Goal: Task Accomplishment & Management: Manage account settings

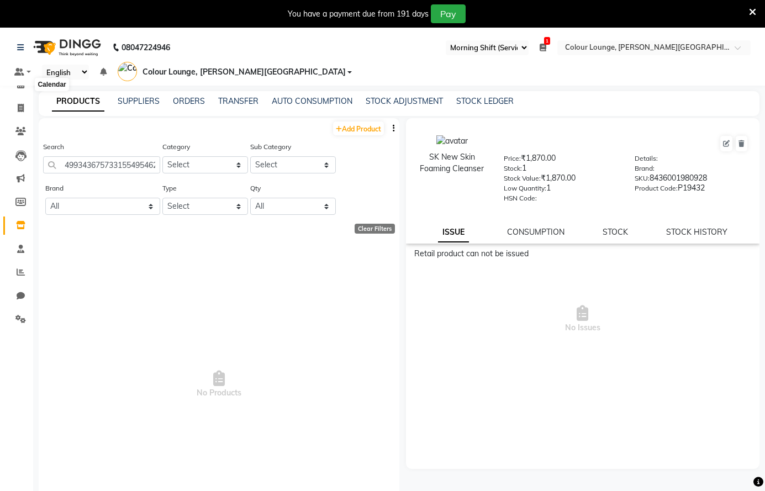
select select "67"
click at [23, 103] on span at bounding box center [20, 108] width 19 height 13
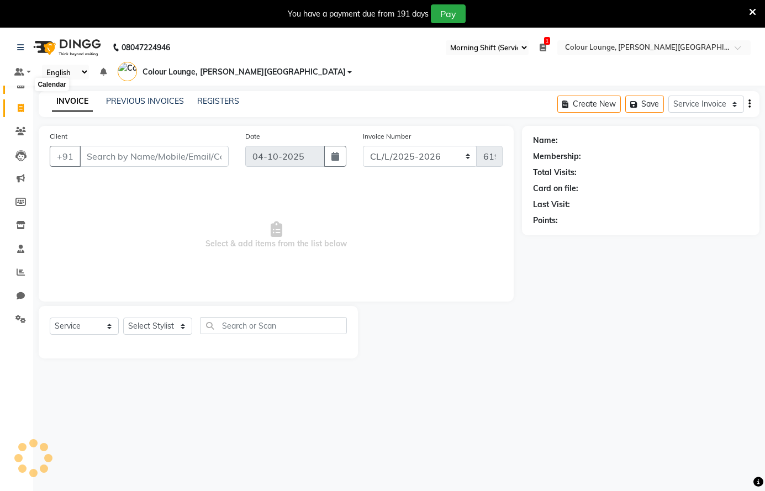
click at [20, 99] on link "Invoice" at bounding box center [16, 108] width 27 height 18
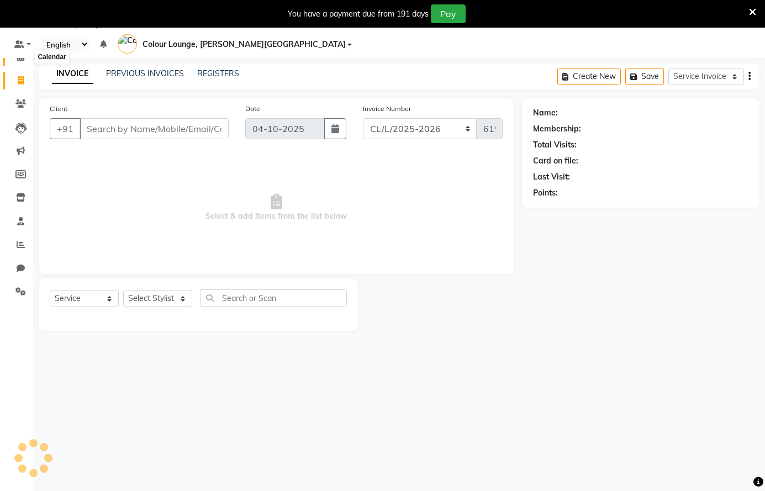
select select "service"
select select "8011"
type input "6198"
click at [22, 59] on icon at bounding box center [20, 56] width 7 height 8
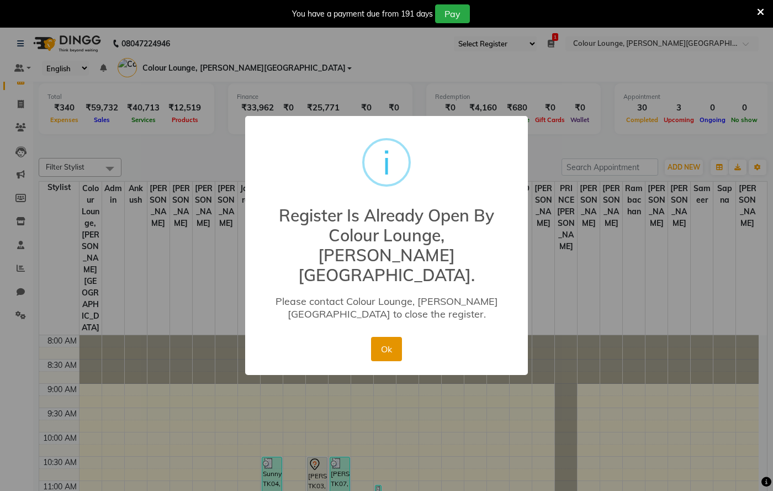
click at [390, 337] on button "Ok" at bounding box center [386, 349] width 30 height 24
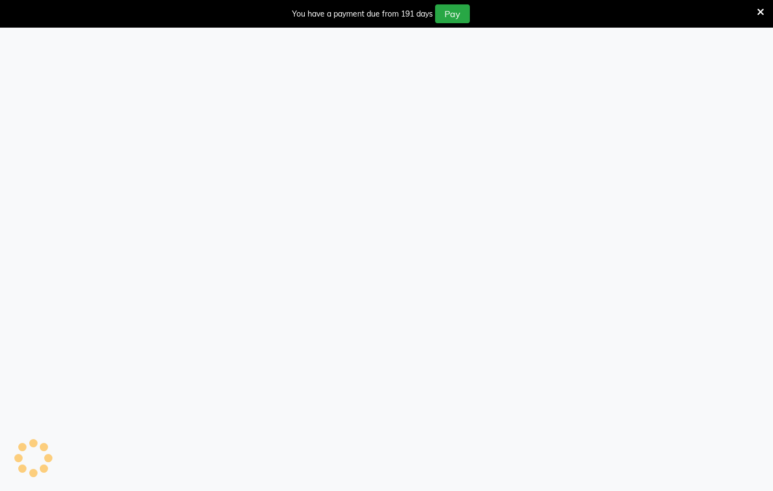
select select "67"
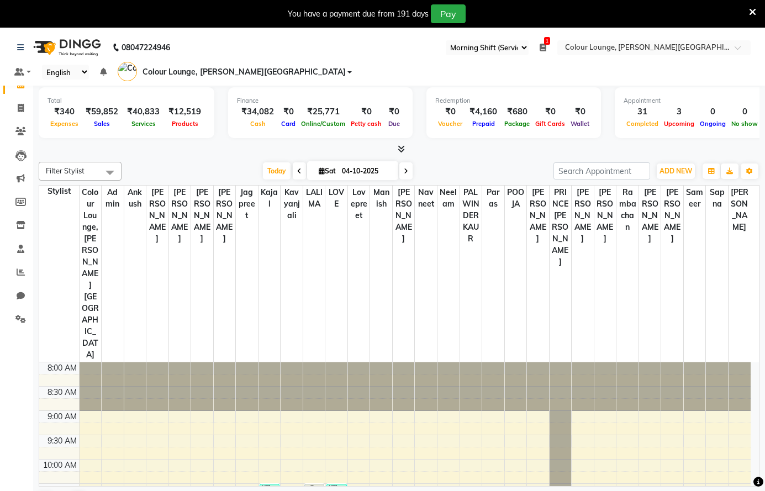
click at [752, 8] on icon at bounding box center [752, 12] width 7 height 10
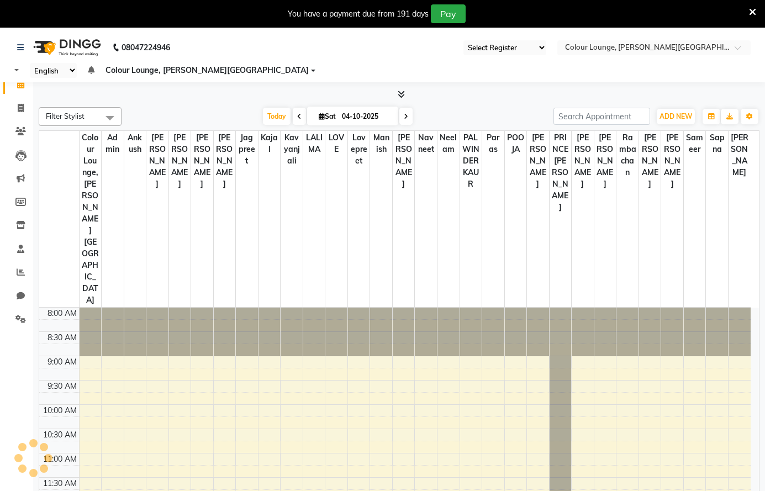
select select "67"
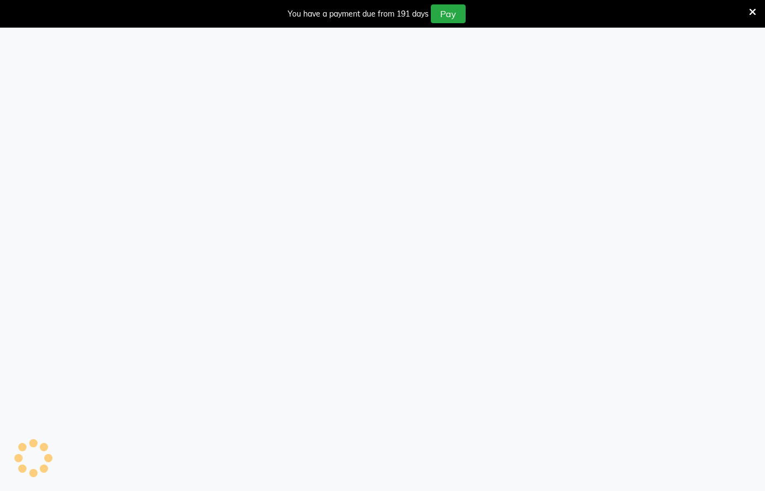
select select "67"
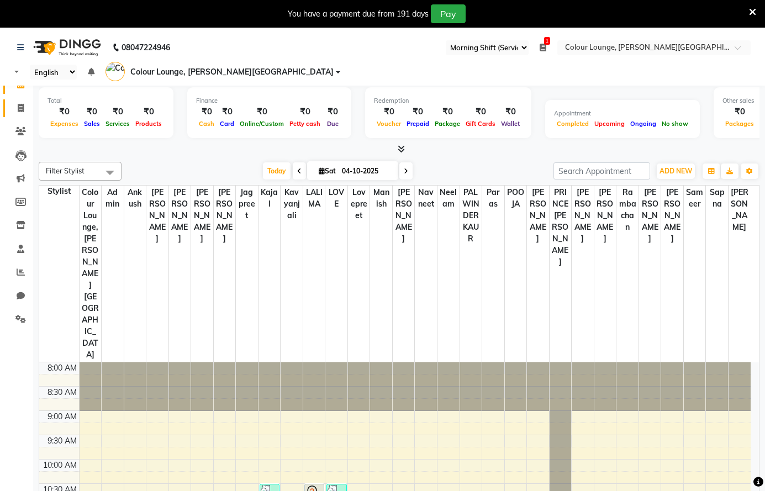
click at [23, 107] on icon at bounding box center [21, 108] width 6 height 8
select select "service"
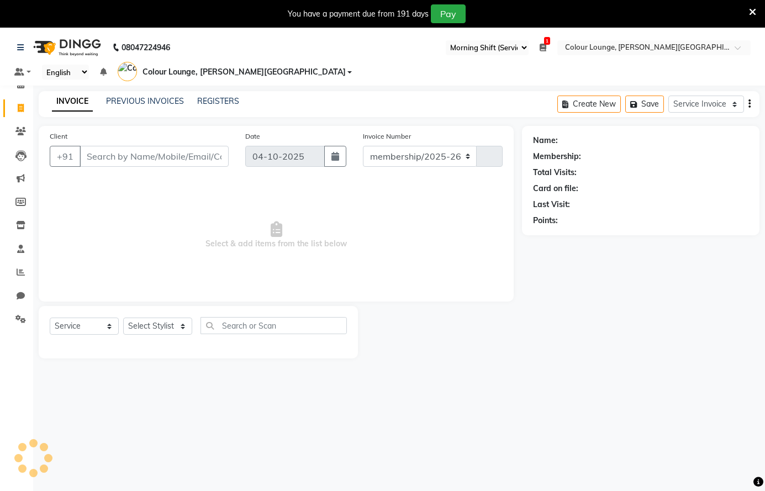
select select "8011"
type input "6201"
click at [133, 96] on div "PREVIOUS INVOICES" at bounding box center [145, 102] width 78 height 12
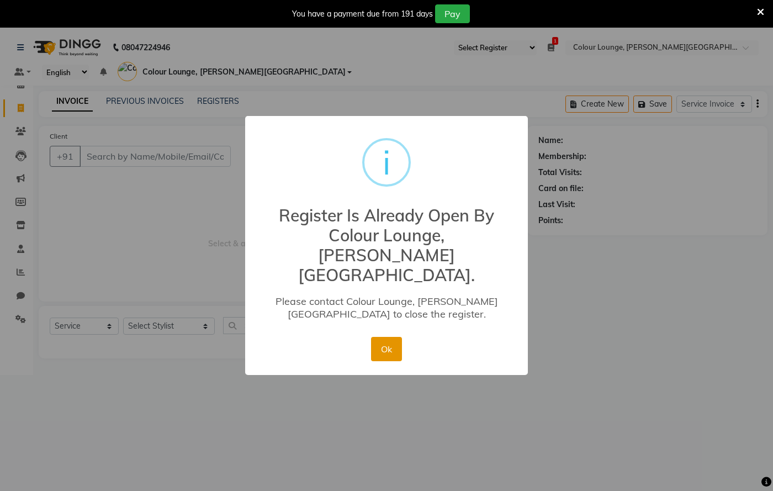
click at [392, 337] on button "Ok" at bounding box center [386, 349] width 30 height 24
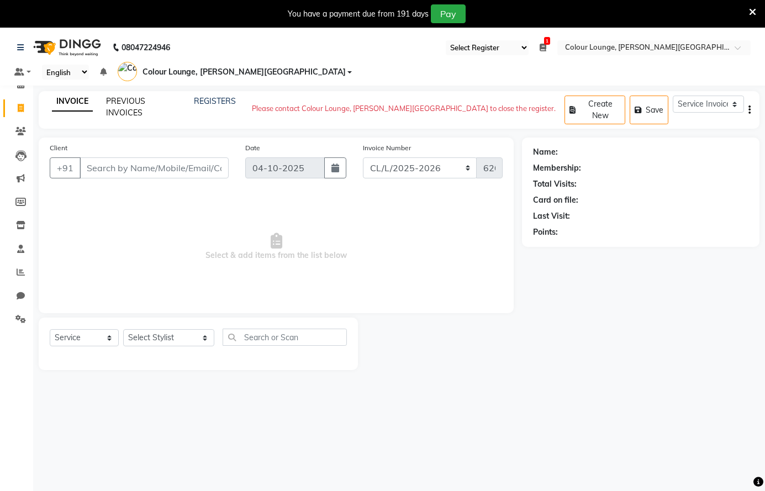
click at [134, 101] on link "PREVIOUS INVOICES" at bounding box center [125, 107] width 39 height 22
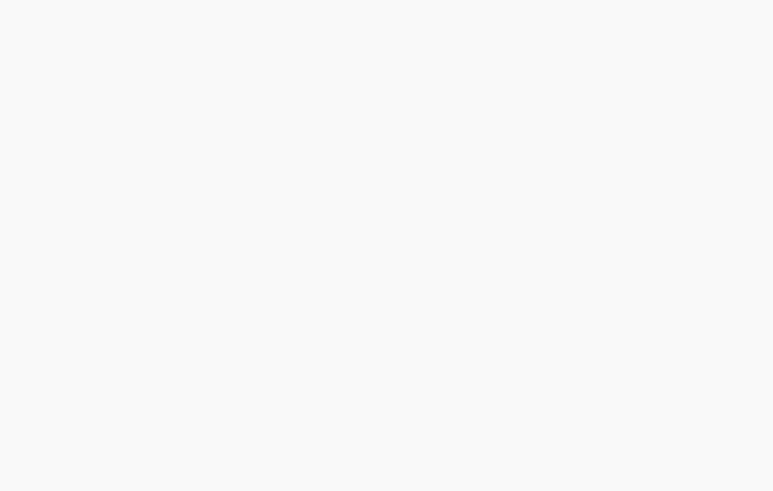
select select "67"
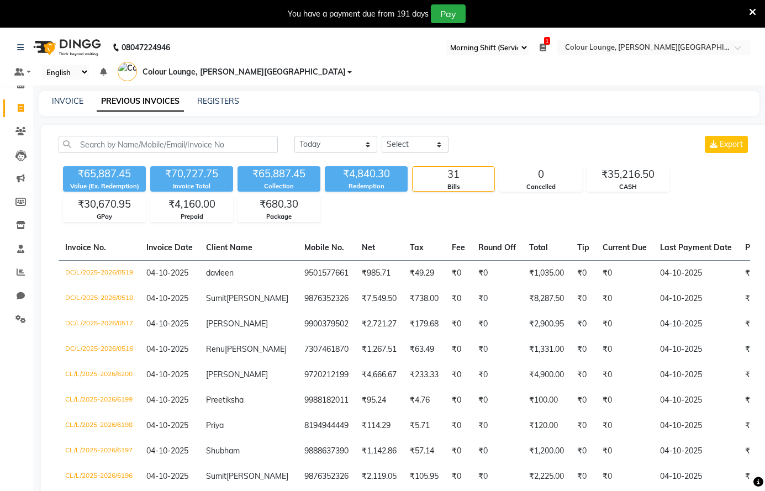
click at [753, 8] on icon at bounding box center [752, 12] width 7 height 10
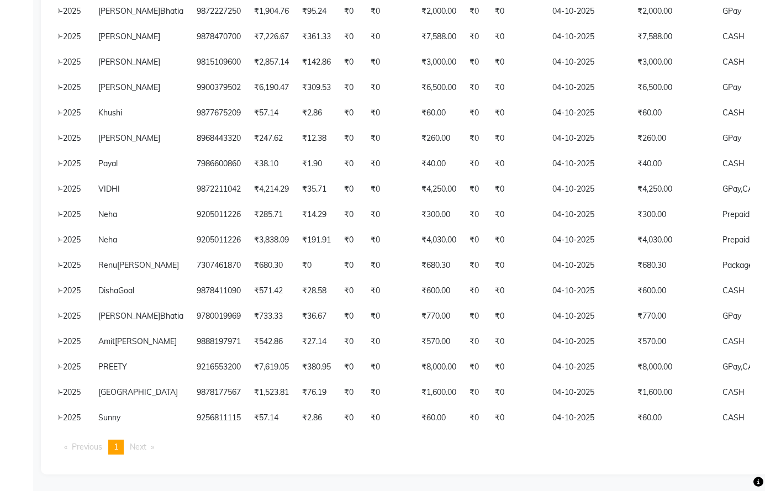
scroll to position [0, 236]
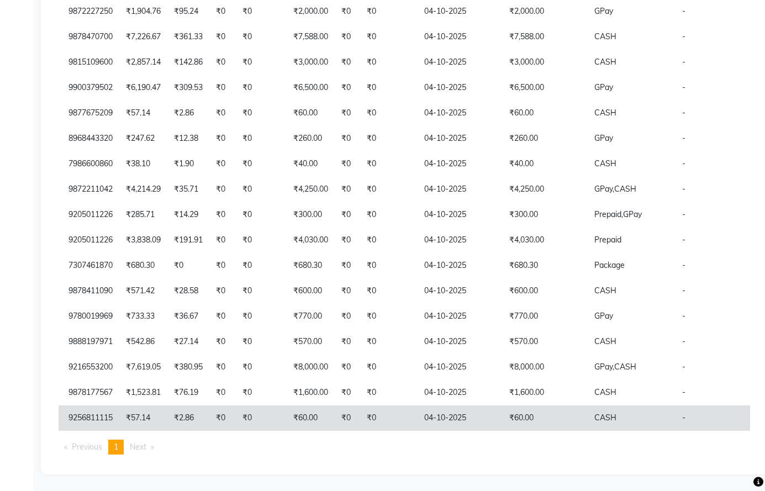
click at [127, 417] on td "₹57.14" at bounding box center [143, 417] width 48 height 25
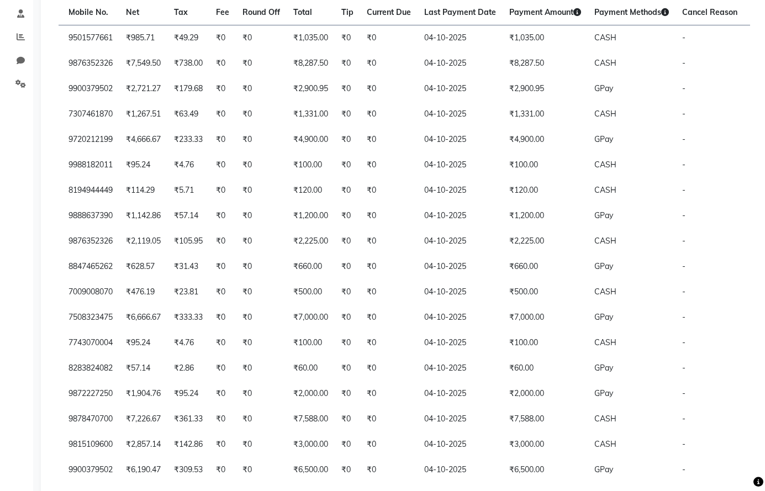
scroll to position [0, 0]
